Goal: Find specific page/section: Find specific page/section

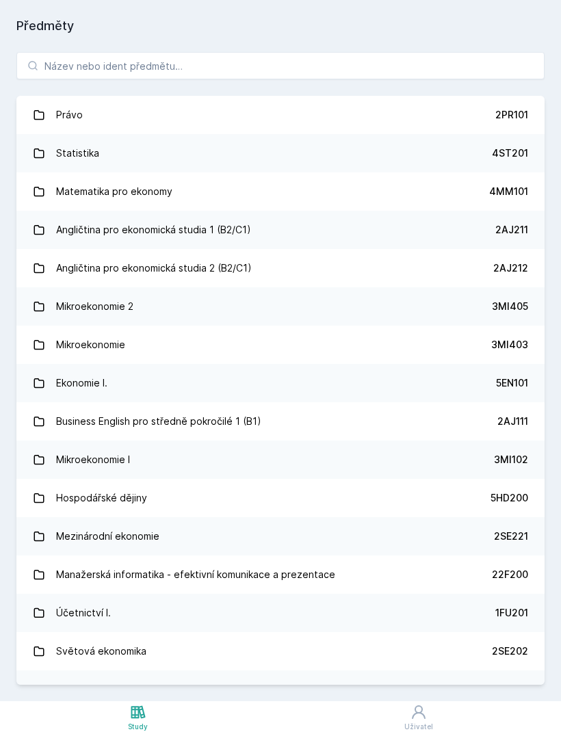
click at [408, 161] on link "Statistika 4ST201" at bounding box center [280, 153] width 528 height 38
click at [304, 60] on input "search" at bounding box center [280, 65] width 528 height 27
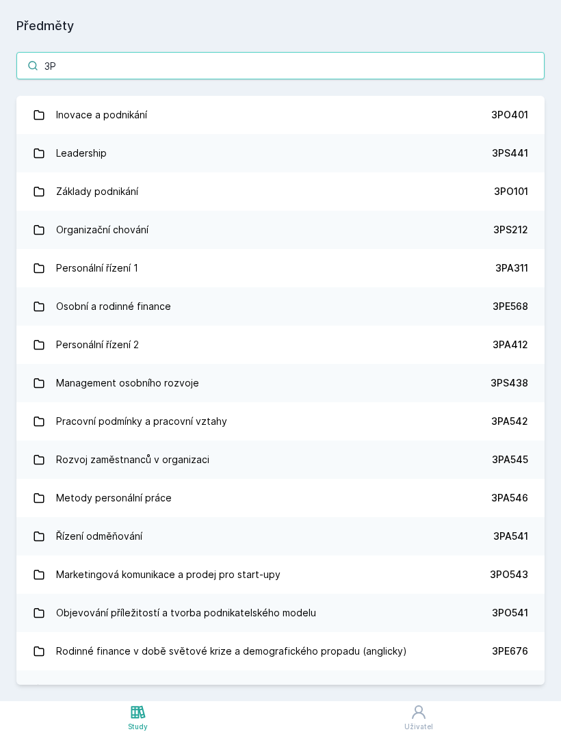
type input "3PO"
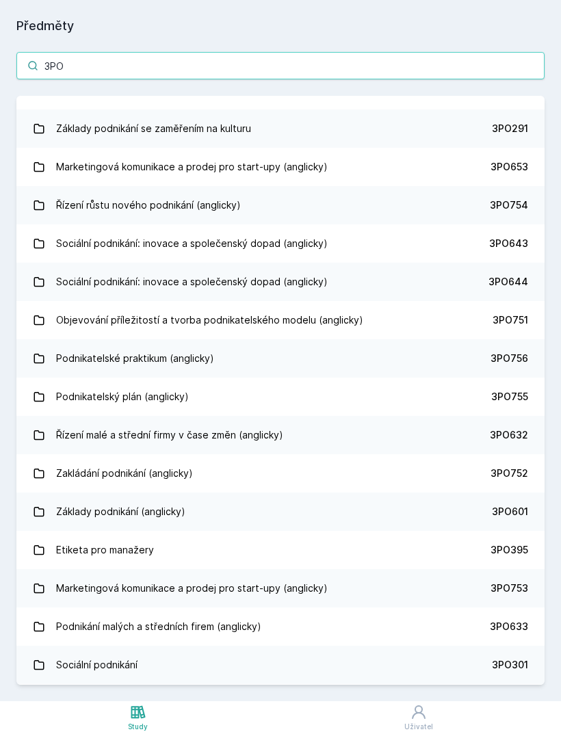
scroll to position [572, 0]
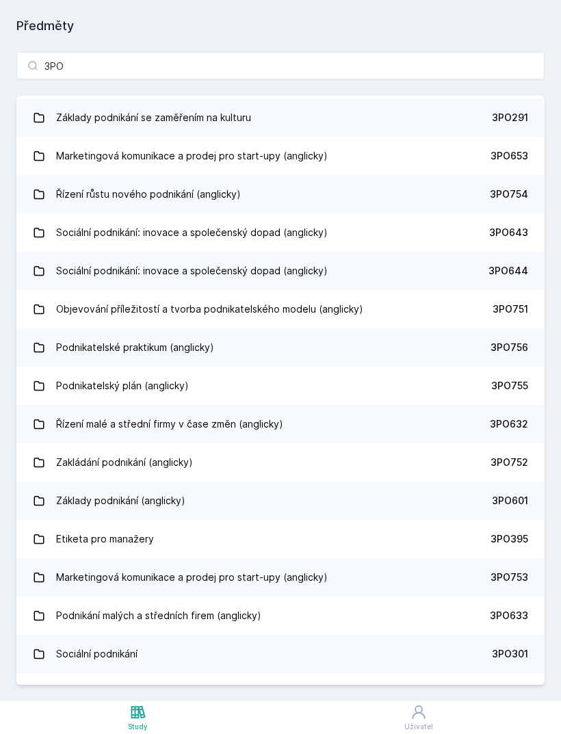
click at [240, 533] on link "Etiketa pro manažery 3PO395" at bounding box center [280, 539] width 528 height 38
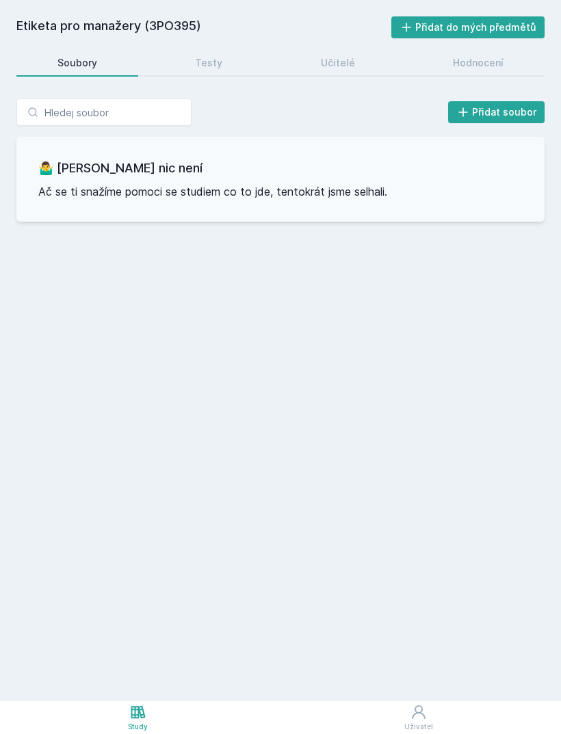
click at [206, 61] on div "Testy" at bounding box center [208, 63] width 27 height 14
